Goal: Task Accomplishment & Management: Complete application form

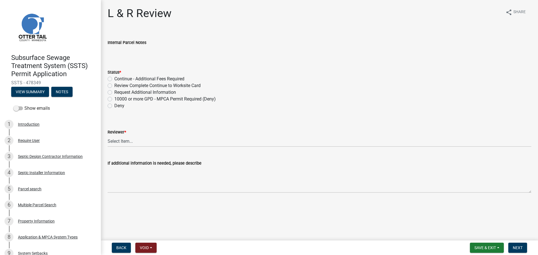
scroll to position [236, 0]
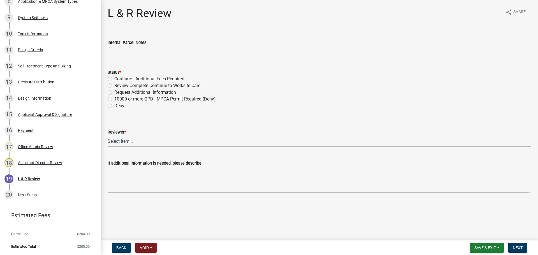
click at [114, 86] on label "Review Complete Continue to Worksite Card" at bounding box center [157, 85] width 86 height 7
click at [114, 86] on input "Review Complete Continue to Worksite Card" at bounding box center [116, 84] width 4 height 4
radio input "true"
click at [121, 139] on select "Select Item... [PERSON_NAME] [PERSON_NAME] [PERSON_NAME] [PERSON_NAME] [PERSON_…" at bounding box center [320, 141] width 424 height 11
click at [108, 136] on select "Select Item... [PERSON_NAME] [PERSON_NAME] [PERSON_NAME] [PERSON_NAME] [PERSON_…" at bounding box center [320, 141] width 424 height 11
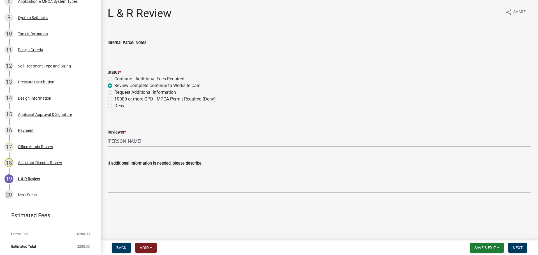
select select "bef7bfac-0505-4ed4-90ff-47b6907fb5e6"
click at [516, 247] on span "Next" at bounding box center [518, 248] width 10 height 4
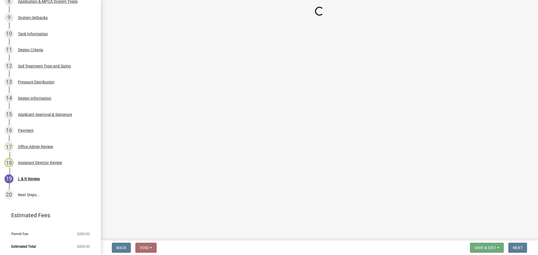
scroll to position [300, 0]
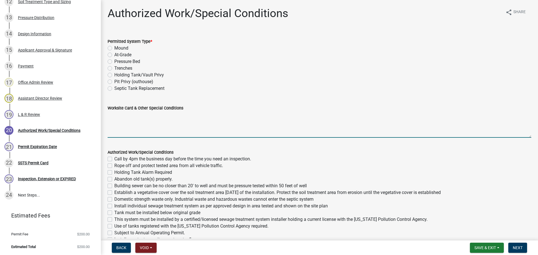
click at [115, 115] on textarea "Worksite Card & Other Special Conditions" at bounding box center [320, 125] width 424 height 26
paste textarea "# bedroom- TYPE Mound Install SIZE septic/lift LxW chamber bed (# [PERSON_NAME]…"
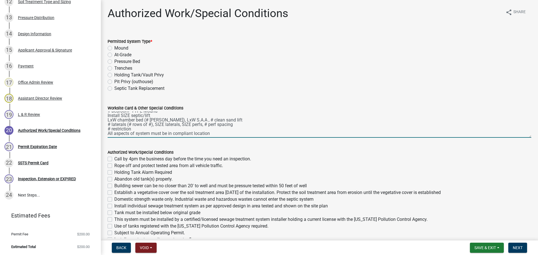
scroll to position [0, 0]
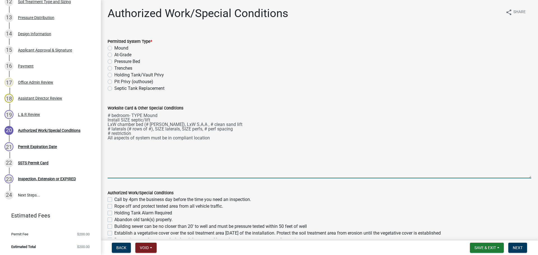
drag, startPoint x: 526, startPoint y: 136, endPoint x: 514, endPoint y: 177, distance: 42.8
click at [518, 178] on textarea "# bedroom- TYPE Mound Install SIZE septic/lift LxW chamber bed (# [PERSON_NAME]…" at bounding box center [320, 145] width 424 height 67
click at [109, 114] on textarea "# bedroom- TYPE Mound Install SIZE septic/lift LxW chamber bed (# [PERSON_NAME]…" at bounding box center [320, 146] width 424 height 68
type textarea "3 bedroom- Type I Mound Install SIZE septic/lift LxW chamber bed (# [PERSON_NAM…"
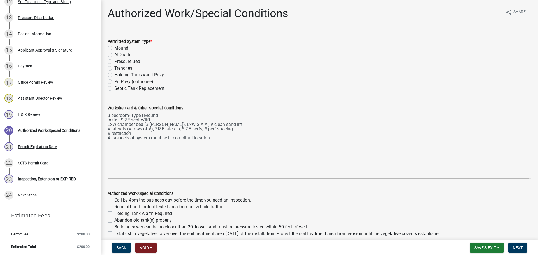
click at [114, 47] on label "Mound" at bounding box center [121, 48] width 14 height 7
click at [114, 47] on input "Mound" at bounding box center [116, 47] width 4 height 4
radio input "true"
click at [119, 250] on span "Back" at bounding box center [121, 248] width 10 height 4
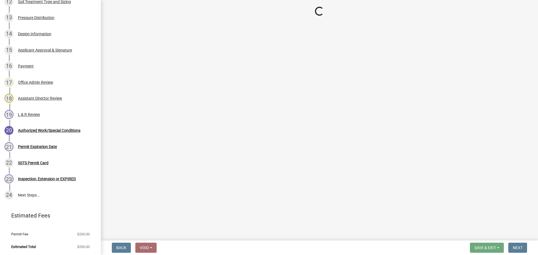
select select "bef7bfac-0505-4ed4-90ff-47b6907fb5e6"
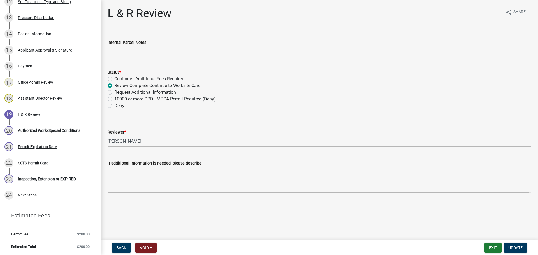
click at [114, 92] on label "Request Additional Information" at bounding box center [145, 92] width 62 height 7
click at [114, 92] on input "Request Additional Information" at bounding box center [116, 91] width 4 height 4
radio input "true"
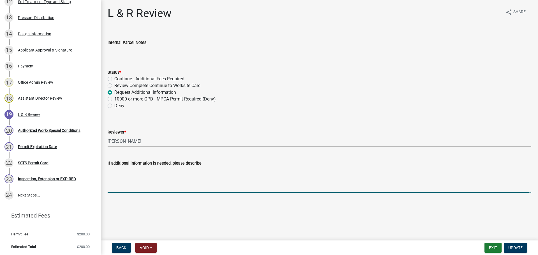
click at [149, 172] on textarea "If additional information is needed, please describe" at bounding box center [320, 180] width 424 height 26
click at [160, 181] on textarea "Bill, Looks like we don't have a" at bounding box center [320, 180] width 424 height 26
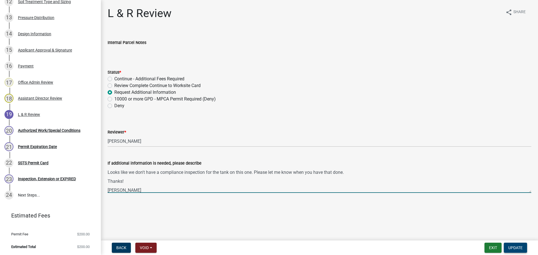
type textarea "Bill, Looks like we don't have a compliance inspection for the tank on this one…"
click at [518, 248] on span "Update" at bounding box center [515, 248] width 14 height 4
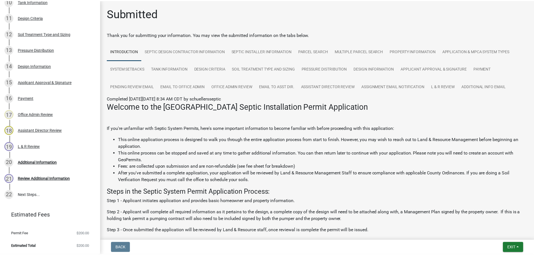
scroll to position [268, 0]
click at [513, 247] on span "Exit" at bounding box center [515, 248] width 8 height 4
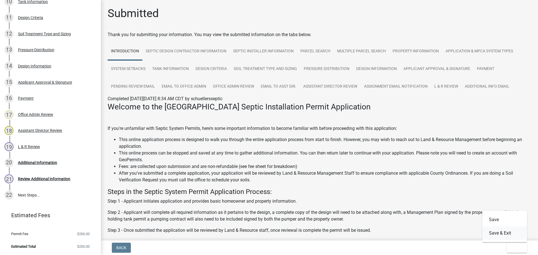
click at [508, 233] on button "Save & Exit" at bounding box center [504, 233] width 45 height 13
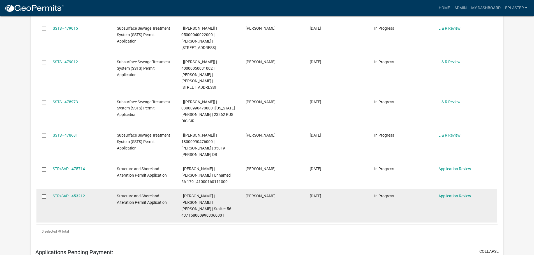
scroll to position [238, 0]
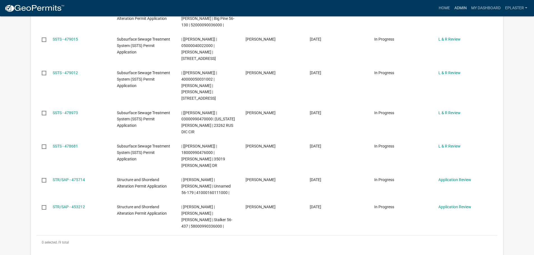
click at [458, 8] on link "Admin" at bounding box center [460, 8] width 17 height 11
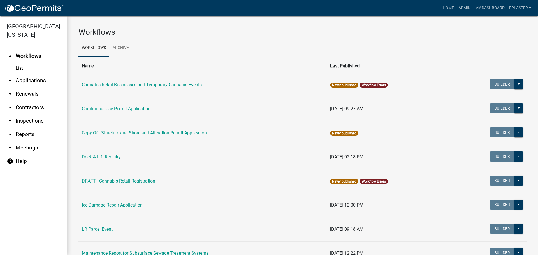
click at [26, 77] on link "arrow_drop_down Applications" at bounding box center [33, 80] width 67 height 13
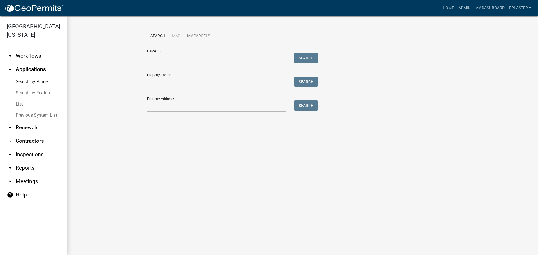
click at [170, 53] on input "Parcel ID:" at bounding box center [216, 58] width 139 height 11
paste input "31000270182000"
type input "31000270182000"
click at [219, 57] on input "31000270182000" at bounding box center [216, 58] width 139 height 11
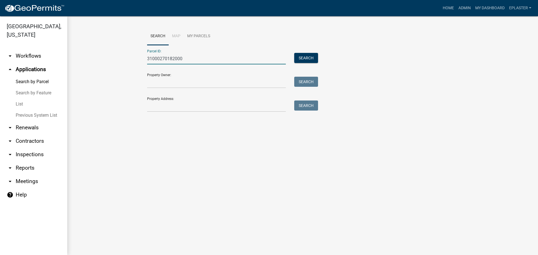
click at [219, 57] on input "31000270182000" at bounding box center [216, 58] width 139 height 11
paste input "18000990476000"
type input "18000990476000"
click at [303, 59] on button "Search" at bounding box center [306, 58] width 24 height 10
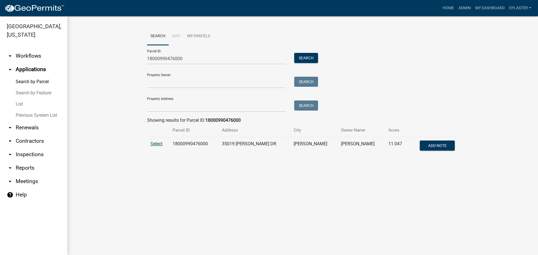
click at [157, 144] on span "Select" at bounding box center [156, 143] width 12 height 5
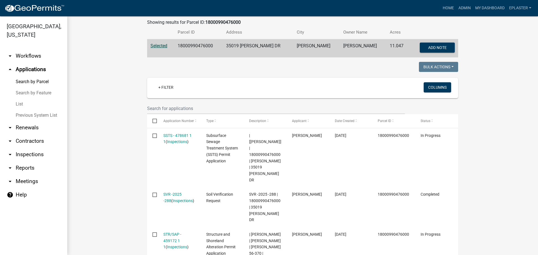
scroll to position [217, 0]
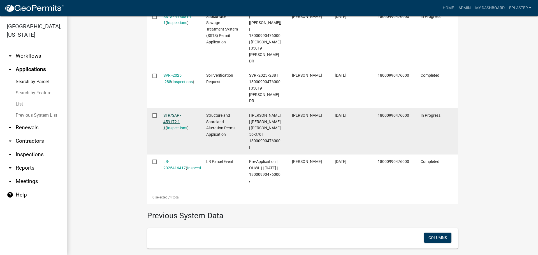
click at [167, 113] on link "STR/SAP - 459172 1 1" at bounding box center [172, 121] width 18 height 17
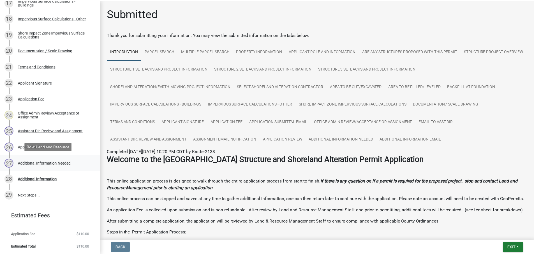
scroll to position [381, 0]
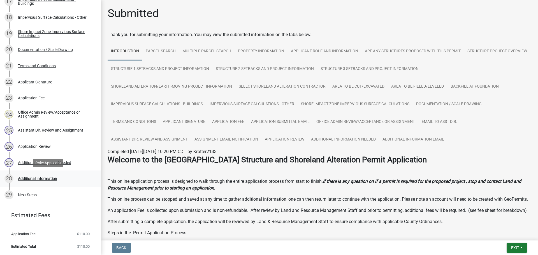
click at [57, 180] on div "Additional Information" at bounding box center [37, 179] width 39 height 4
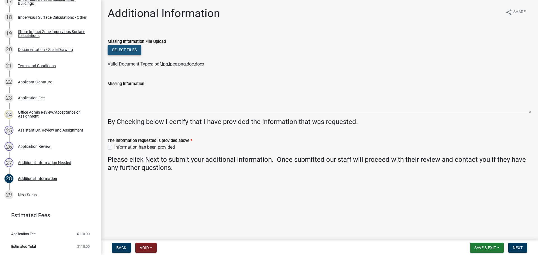
click at [127, 52] on button "Select files" at bounding box center [125, 50] width 34 height 10
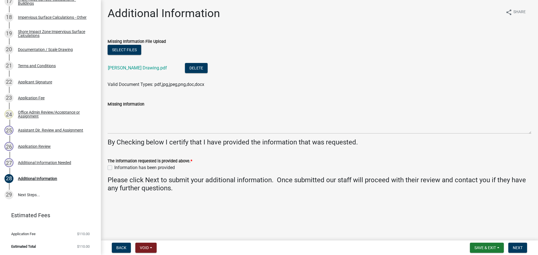
click at [112, 167] on div "Information has been provided" at bounding box center [320, 167] width 424 height 7
click at [114, 168] on label "Information has been provided" at bounding box center [144, 167] width 61 height 7
click at [114, 168] on input "Information has been provided" at bounding box center [116, 166] width 4 height 4
checkbox input "true"
click at [518, 246] on span "Next" at bounding box center [518, 248] width 10 height 4
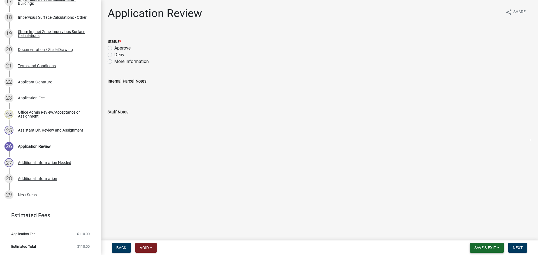
click at [490, 244] on button "Save & Exit" at bounding box center [487, 248] width 34 height 10
click at [483, 235] on button "Save & Exit" at bounding box center [481, 233] width 45 height 13
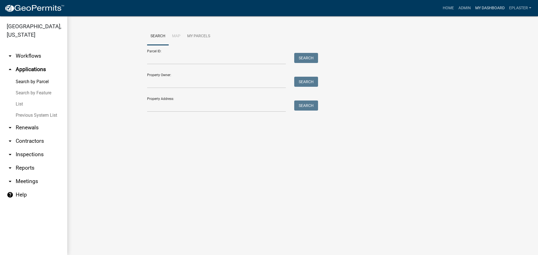
click at [495, 5] on link "My Dashboard" at bounding box center [490, 8] width 34 height 11
